Goal: Find specific page/section: Find specific page/section

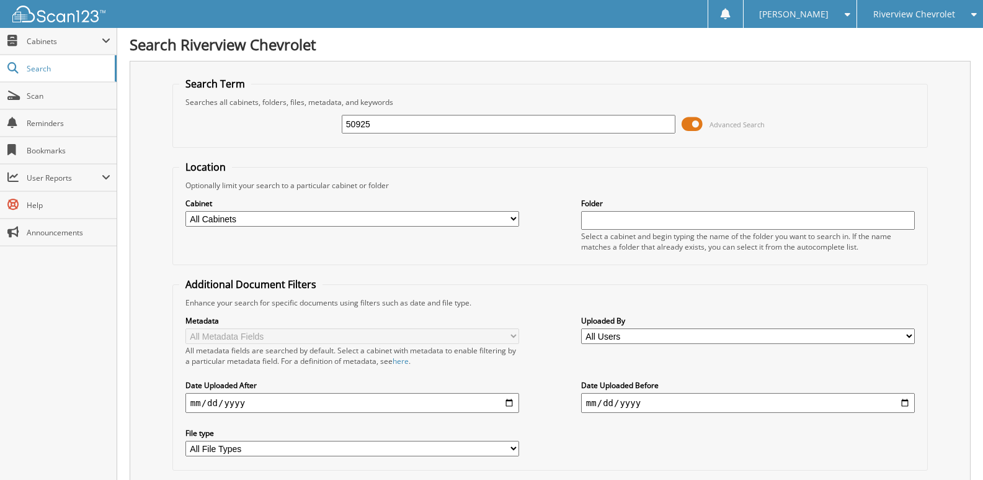
type input "50925"
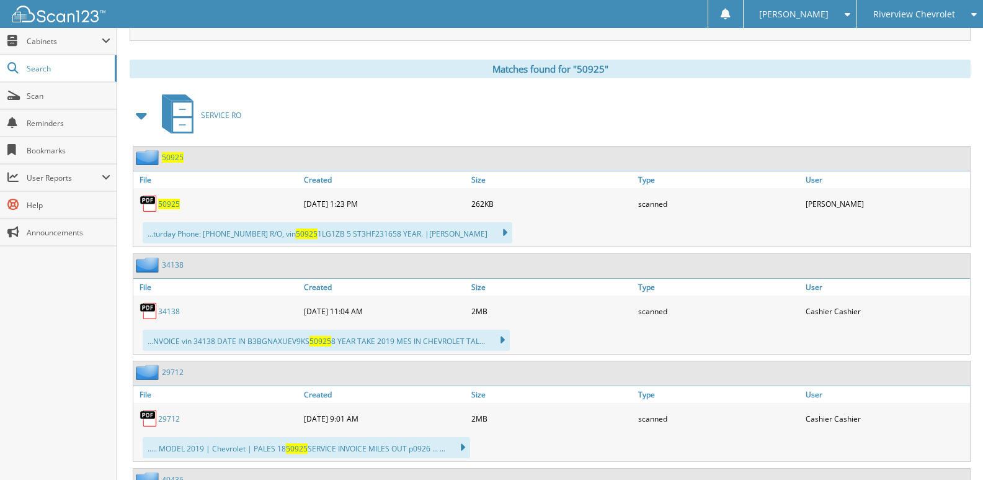
scroll to position [496, 0]
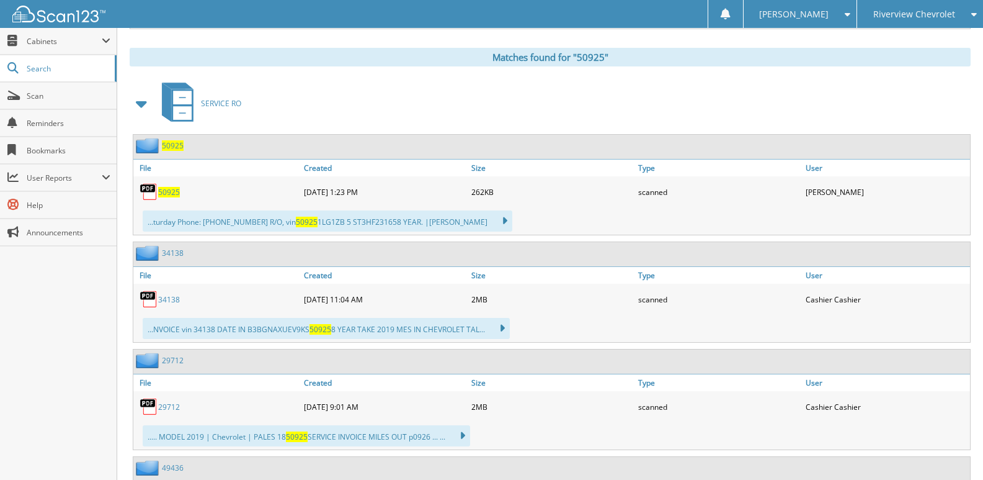
click at [148, 192] on img at bounding box center [149, 191] width 19 height 19
click at [169, 191] on span "50925" at bounding box center [169, 192] width 22 height 11
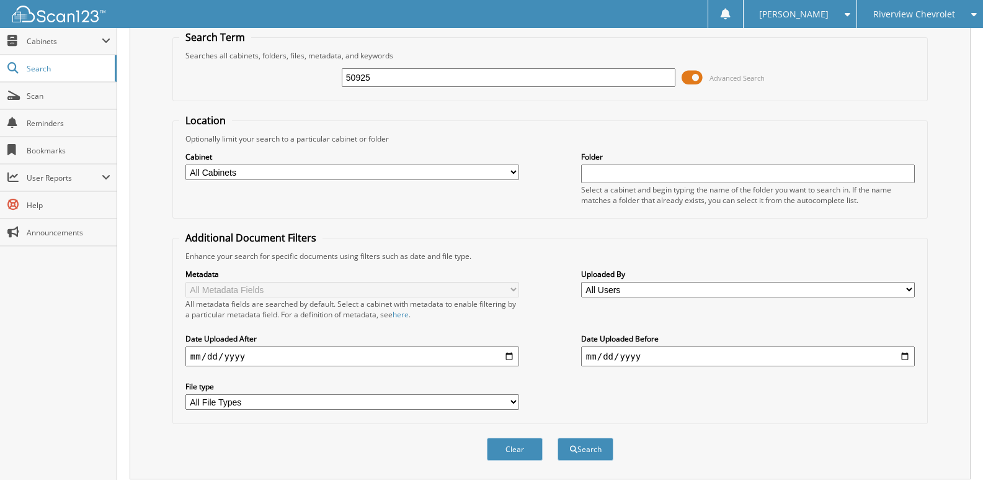
scroll to position [0, 0]
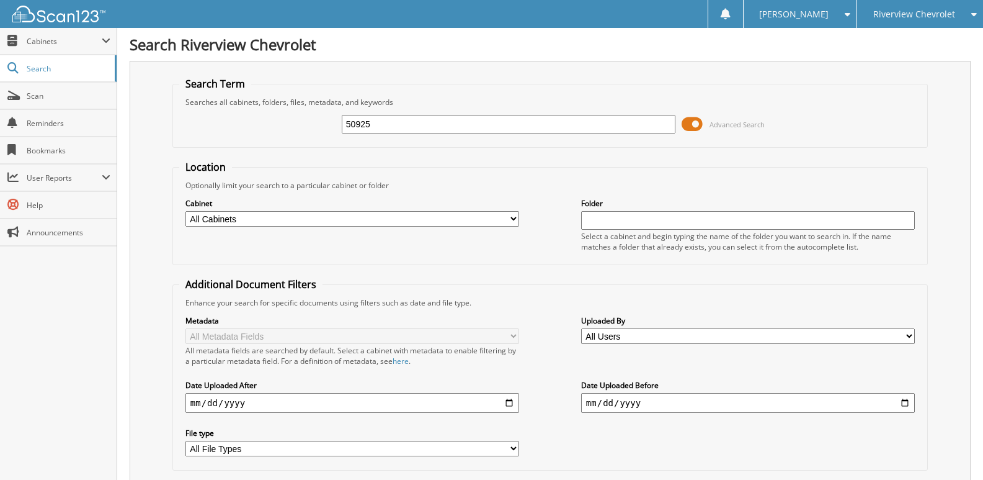
drag, startPoint x: 390, startPoint y: 129, endPoint x: 193, endPoint y: 109, distance: 197.7
click at [193, 109] on div "50925 Advanced Search" at bounding box center [550, 124] width 742 height 34
type input "51219"
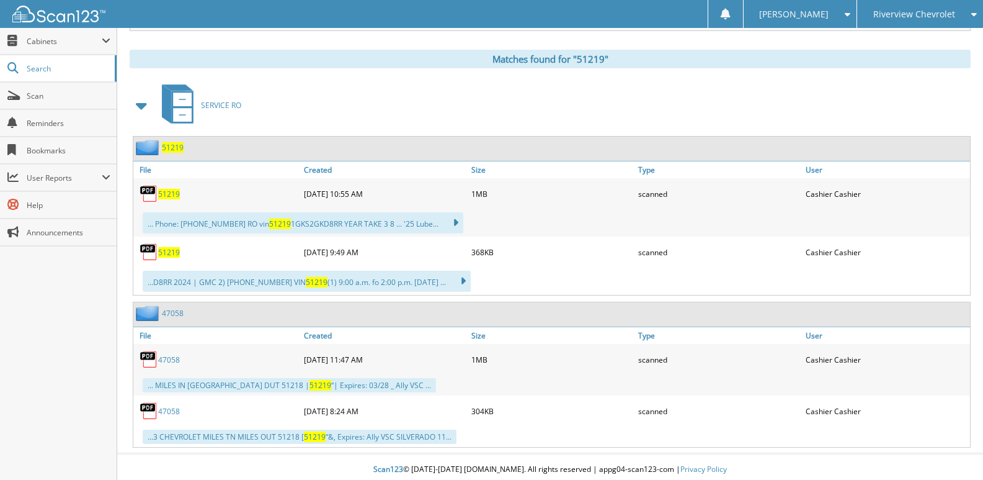
scroll to position [496, 0]
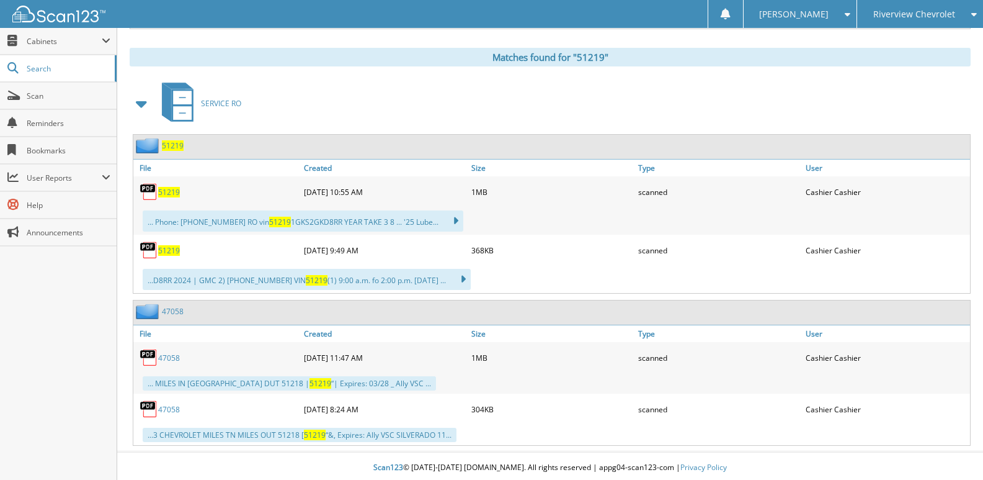
click at [169, 194] on span "51219" at bounding box center [169, 192] width 22 height 11
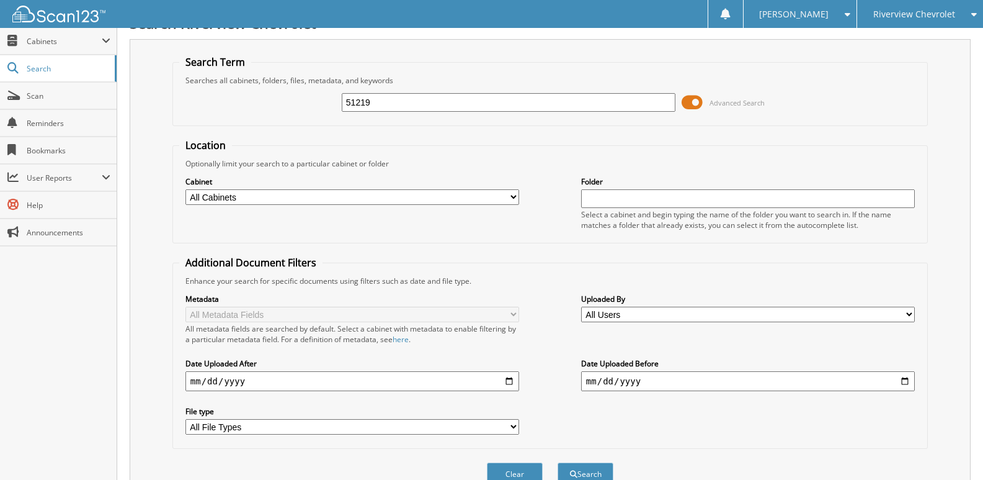
scroll to position [0, 0]
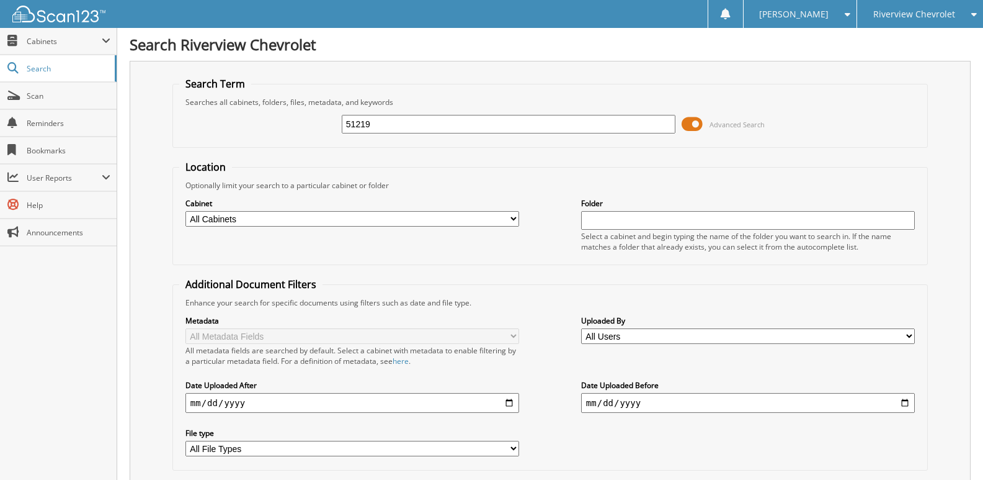
drag, startPoint x: 402, startPoint y: 125, endPoint x: 187, endPoint y: 125, distance: 215.3
click at [187, 125] on div "51219 Advanced Search" at bounding box center [550, 124] width 742 height 34
type input "51337"
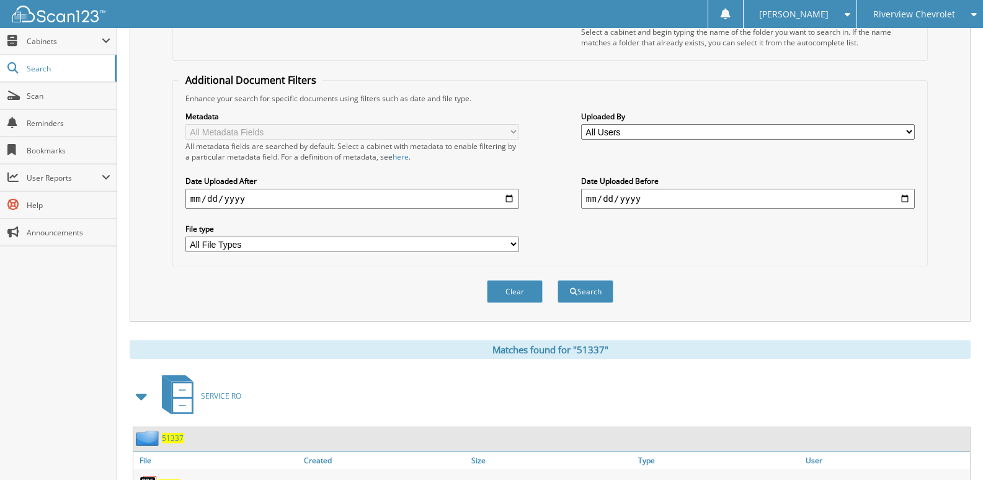
scroll to position [372, 0]
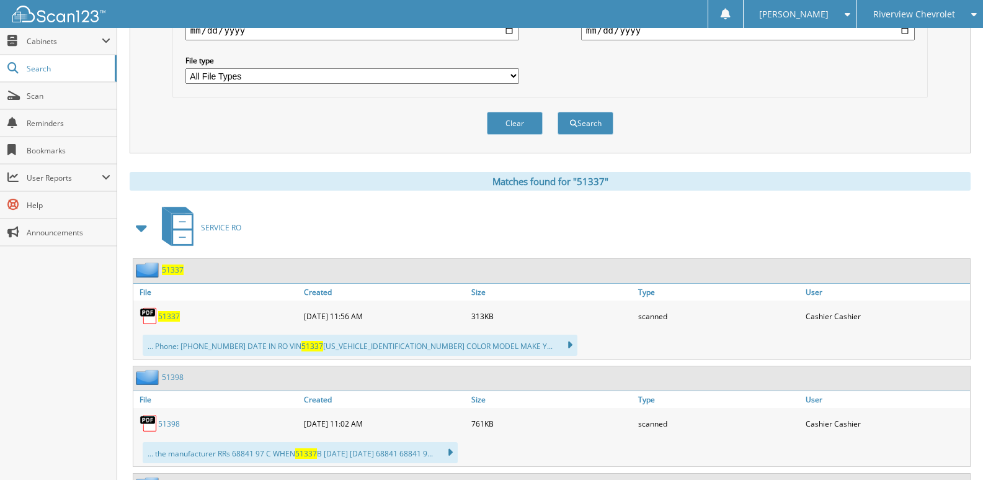
click at [167, 316] on span "51337" at bounding box center [169, 316] width 22 height 11
